Goal: Task Accomplishment & Management: Use online tool/utility

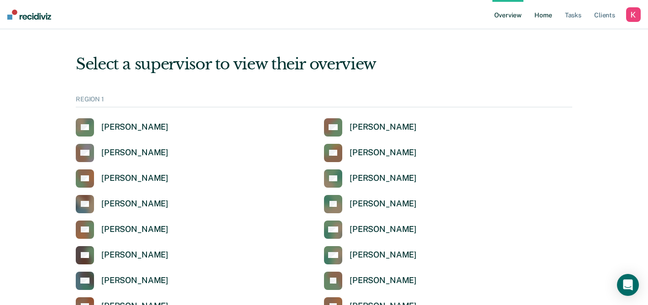
click at [541, 16] on link "Home" at bounding box center [543, 14] width 21 height 29
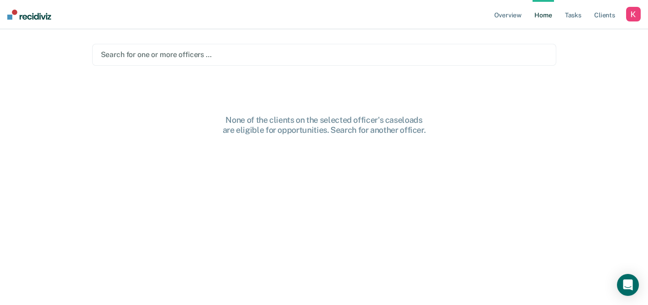
click at [199, 61] on div "Search for one or more officers …" at bounding box center [324, 55] width 464 height 22
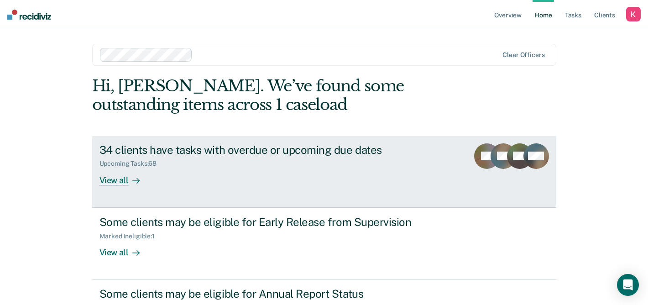
click at [201, 180] on div "34 clients have tasks with overdue or upcoming due dates Upcoming Tasks : 68 Vi…" at bounding box center [271, 164] width 342 height 42
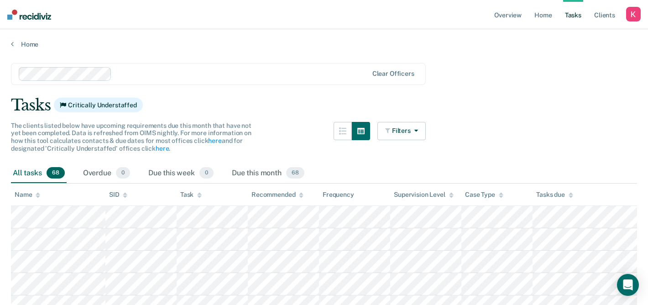
click at [23, 45] on link "Home" at bounding box center [324, 44] width 626 height 8
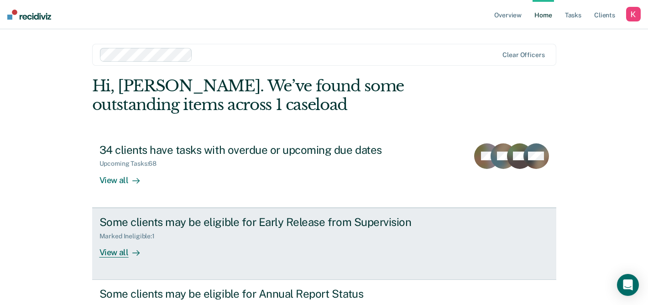
click at [189, 242] on div "Some clients may be eligible for Early Release from Supervision Marked Ineligib…" at bounding box center [271, 236] width 342 height 42
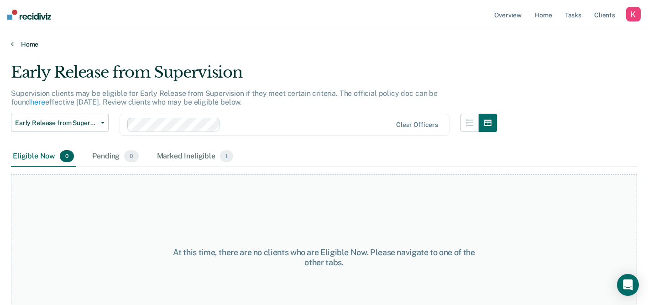
click at [33, 46] on link "Home" at bounding box center [324, 44] width 626 height 8
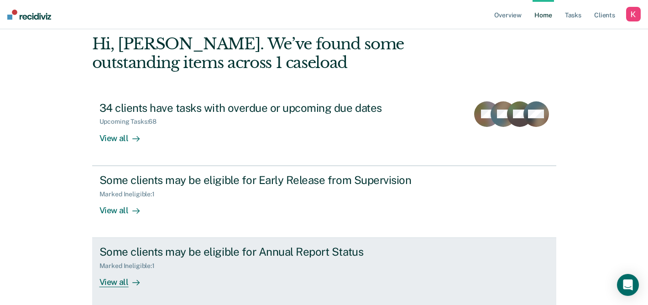
scroll to position [42, 0]
click at [183, 274] on div "Some clients may be eligible for Annual Report Status Marked Ineligible : 1 Vie…" at bounding box center [271, 266] width 342 height 42
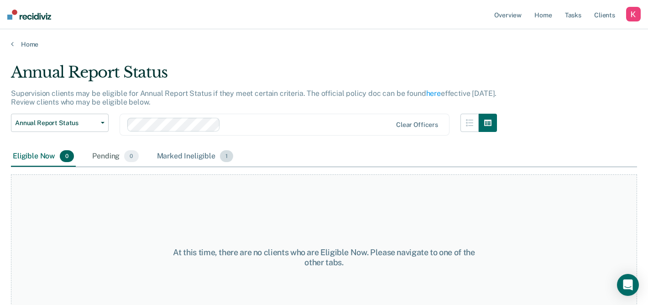
click at [191, 160] on div "Marked Ineligible 1" at bounding box center [195, 157] width 80 height 20
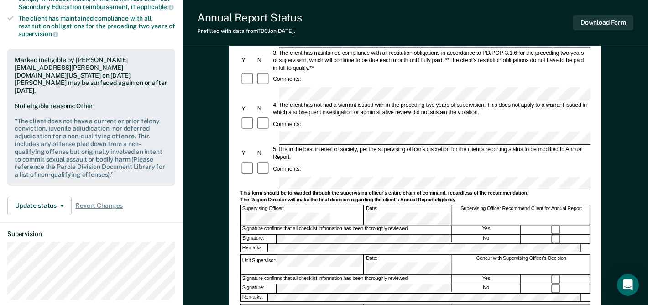
scroll to position [160, 0]
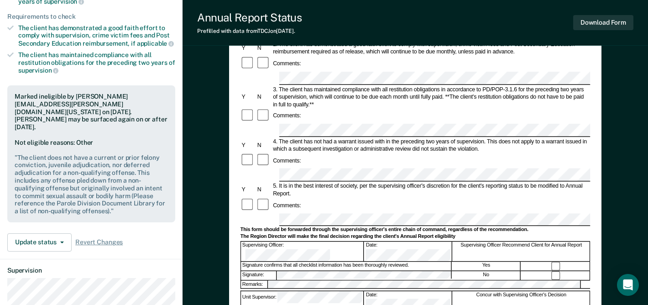
click at [581, 227] on div "This form should be forwarded through the supervising officer's entire chain of…" at bounding box center [416, 230] width 350 height 6
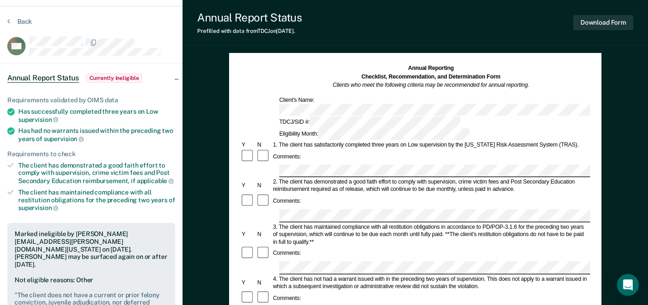
scroll to position [0, 0]
